Goal: Find specific page/section: Find specific page/section

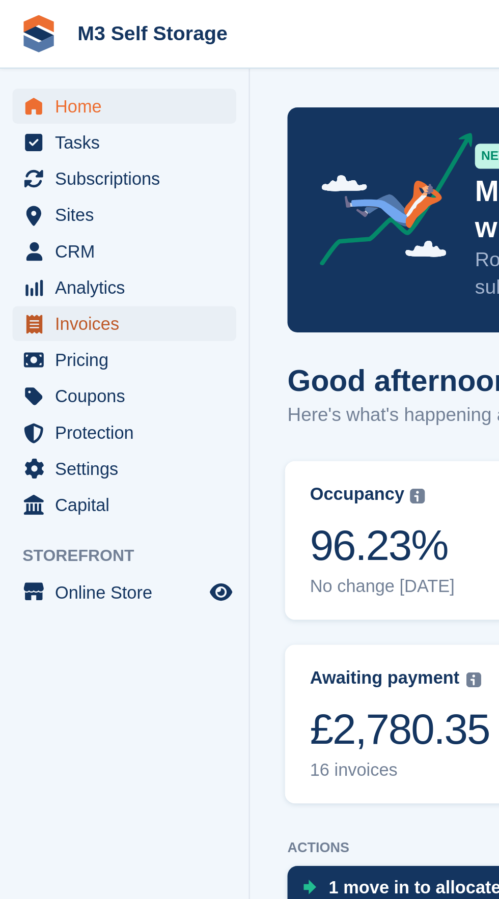
click at [54, 134] on span "Invoices" at bounding box center [52, 132] width 61 height 14
